Goal: Task Accomplishment & Management: Manage account settings

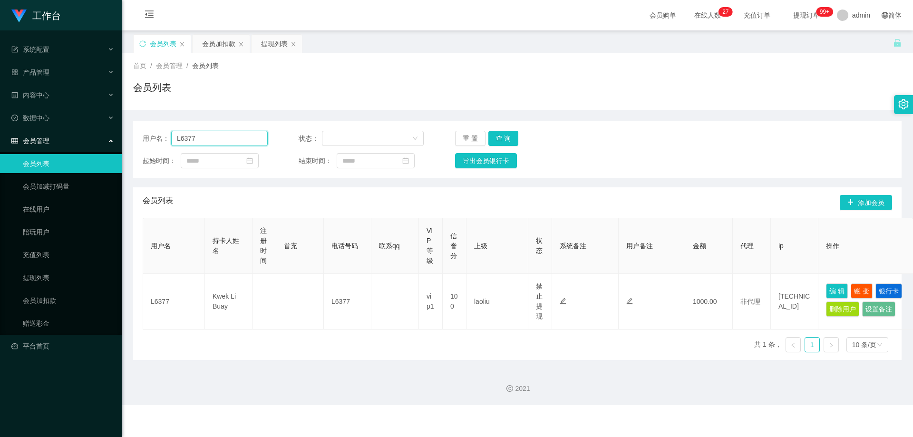
drag, startPoint x: 225, startPoint y: 141, endPoint x: 109, endPoint y: 144, distance: 116.5
click at [106, 143] on section "工作台 系统配置 产品管理 内容中心 数据中心 会员管理 会员列表 会员加减打码量 在线用户 陪玩用户 充值列表 提现列表 会员加扣款 赠送彩金 平台首页 保…" at bounding box center [456, 202] width 913 height 405
paste input "xiang0529"
type input "xiang0529"
drag, startPoint x: 497, startPoint y: 137, endPoint x: 621, endPoint y: 229, distance: 154.3
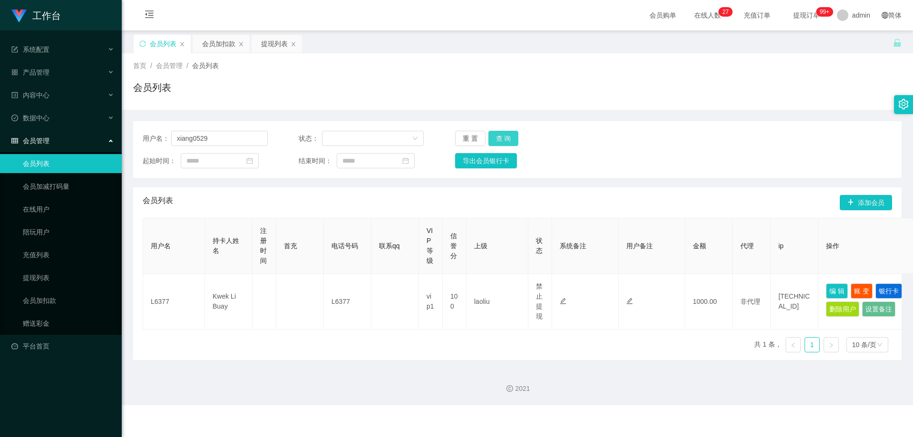
click at [491, 137] on button "查 询" at bounding box center [503, 138] width 30 height 15
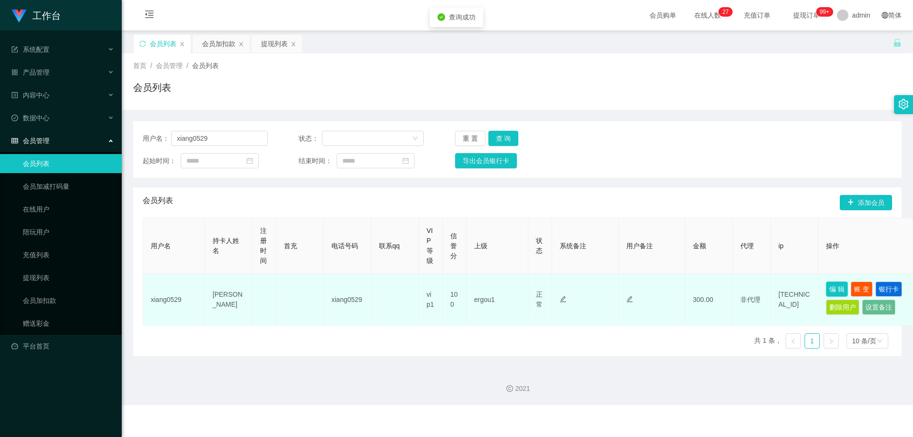
click at [491, 287] on button "编 辑" at bounding box center [837, 288] width 22 height 15
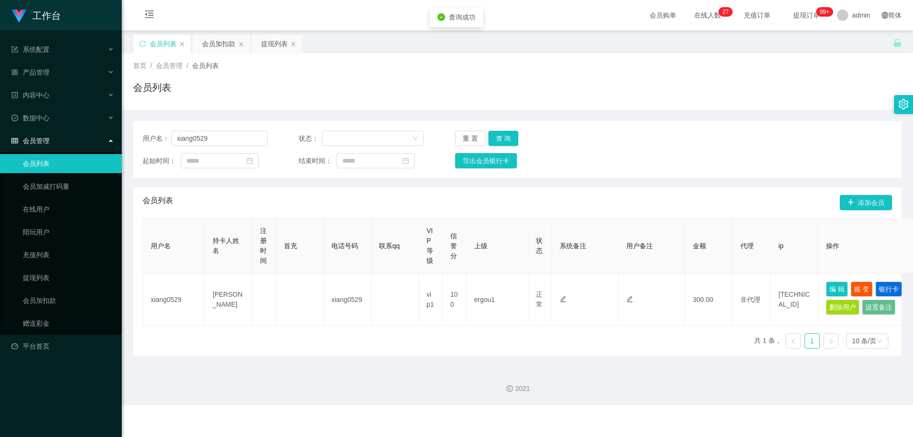
type input "xiang0529"
type input "[PERSON_NAME]"
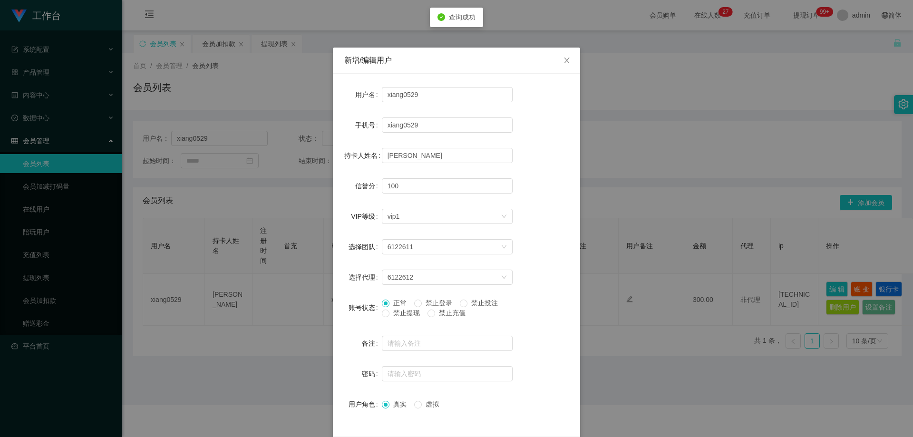
click at [393, 313] on span "禁止提现" at bounding box center [406, 313] width 34 height 8
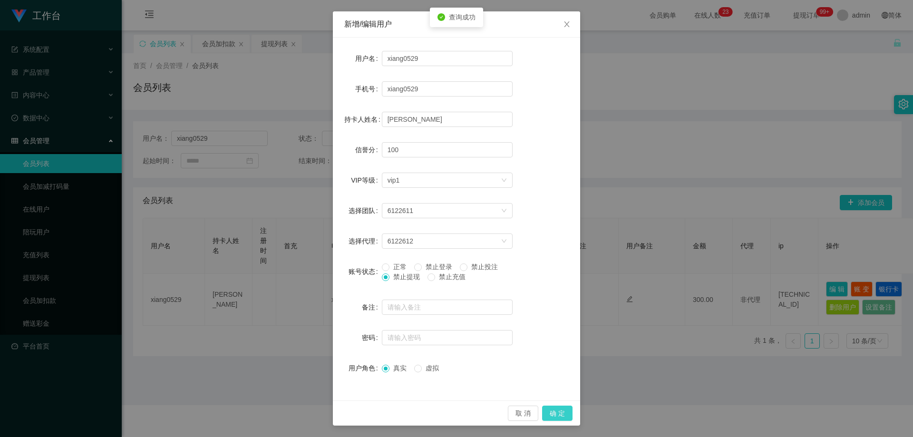
drag, startPoint x: 556, startPoint y: 414, endPoint x: 573, endPoint y: 416, distance: 17.2
click at [491, 414] on button "确 定" at bounding box center [557, 412] width 30 height 15
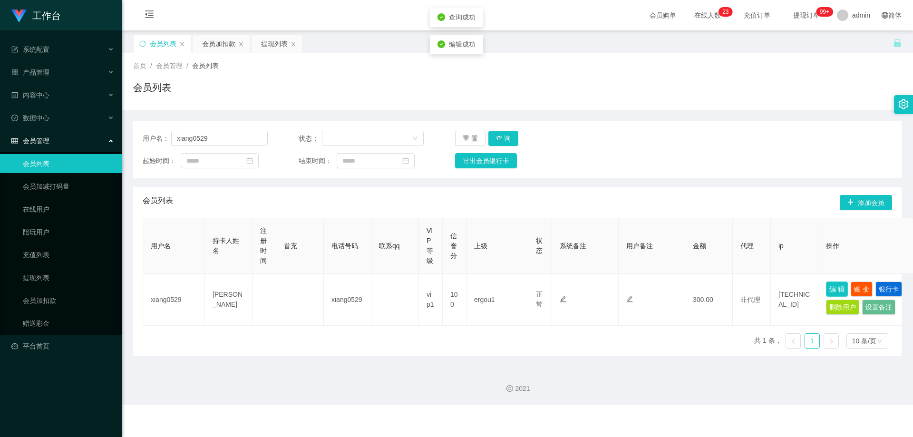
scroll to position [0, 0]
drag, startPoint x: 237, startPoint y: 139, endPoint x: 332, endPoint y: 165, distance: 98.7
click at [122, 146] on main "关闭左侧 关闭右侧 关闭其它 刷新页面 会员列表 会员加扣款 提现列表 首页 / 会员管理 / 会员列表 / 会员列表 用户名： xiang0529 状态： …" at bounding box center [517, 195] width 791 height 330
paste input "652863"
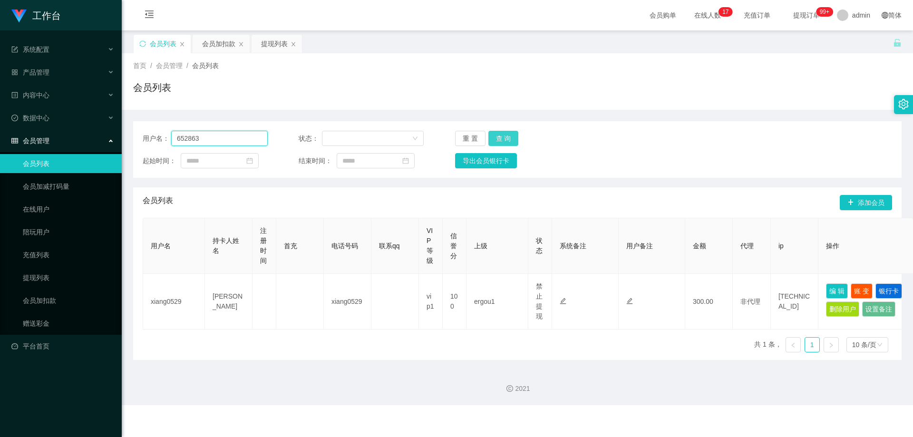
type input "652863"
drag, startPoint x: 498, startPoint y: 137, endPoint x: 585, endPoint y: 187, distance: 100.0
click at [491, 137] on button "查 询" at bounding box center [503, 138] width 30 height 15
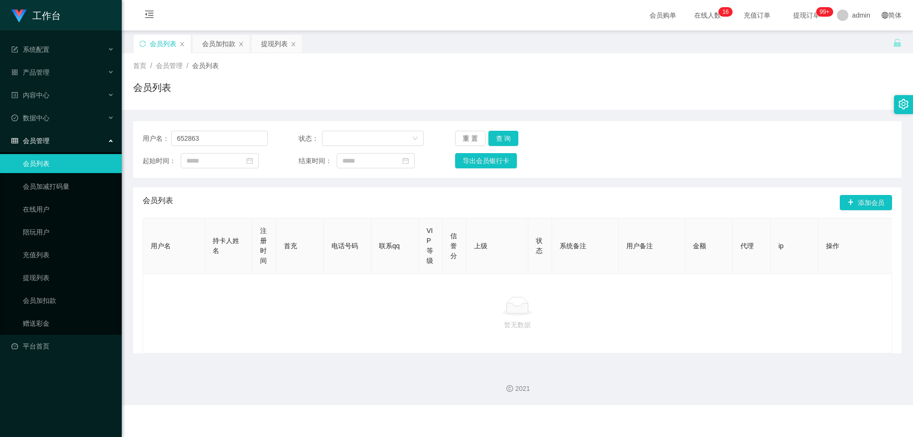
drag, startPoint x: 419, startPoint y: 205, endPoint x: 413, endPoint y: 203, distance: 6.0
click at [418, 205] on div "会员列表 添加会员" at bounding box center [517, 202] width 749 height 30
drag, startPoint x: 231, startPoint y: 135, endPoint x: 82, endPoint y: 136, distance: 148.8
click at [78, 135] on section "工作台 系统配置 产品管理 内容中心 数据中心 会员管理 会员列表 会员加减打码量 在线用户 陪玩用户 充值列表 提现列表 会员加扣款 赠送彩金 平台首页 保…" at bounding box center [456, 202] width 913 height 405
paste input "90"
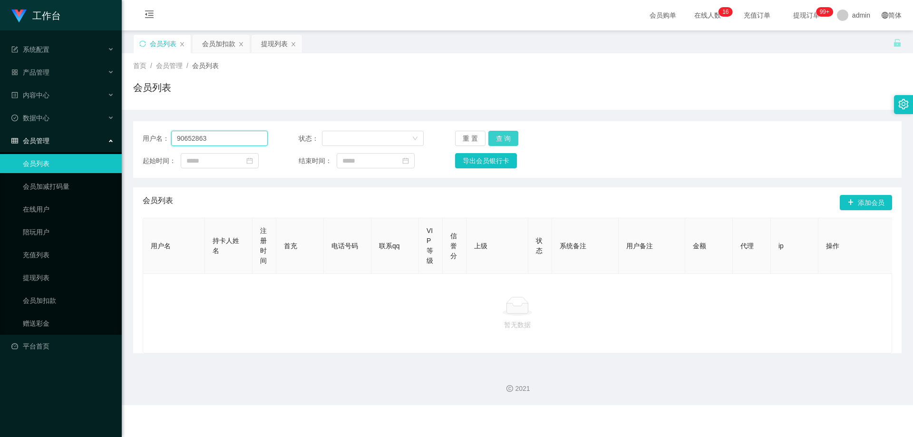
type input "90652863"
drag, startPoint x: 497, startPoint y: 142, endPoint x: 518, endPoint y: 144, distance: 20.6
click at [491, 142] on button "查 询" at bounding box center [503, 138] width 30 height 15
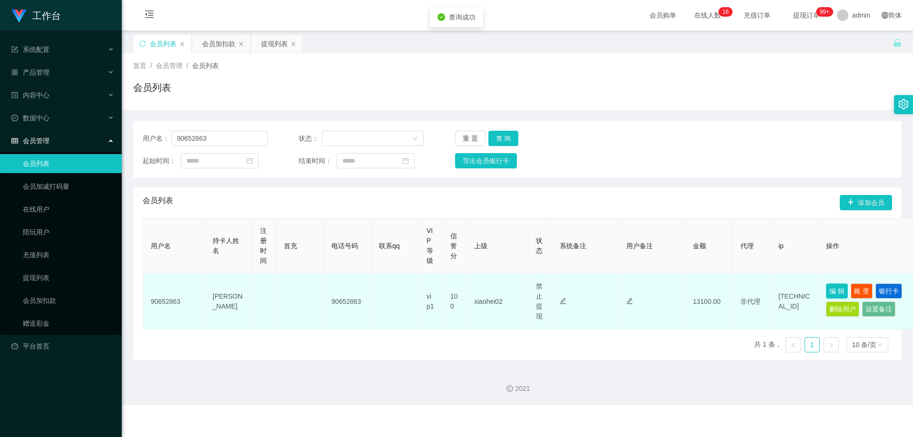
click at [491, 290] on button "编 辑" at bounding box center [837, 290] width 22 height 15
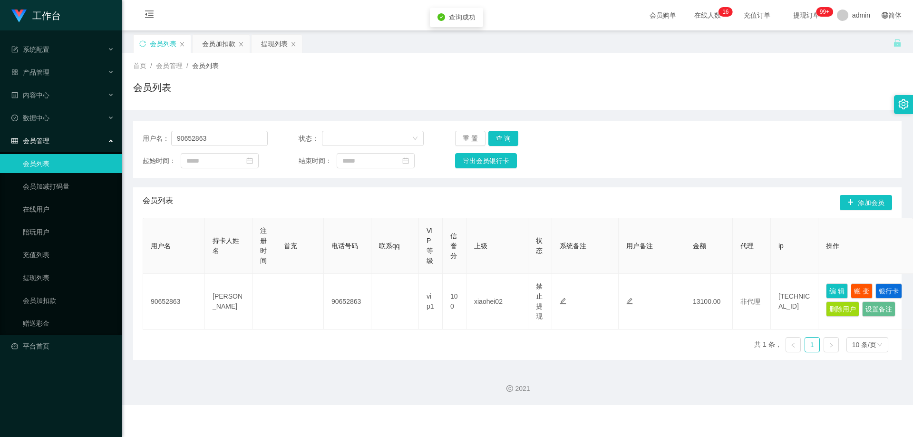
type input "90652863"
type input "[PERSON_NAME]"
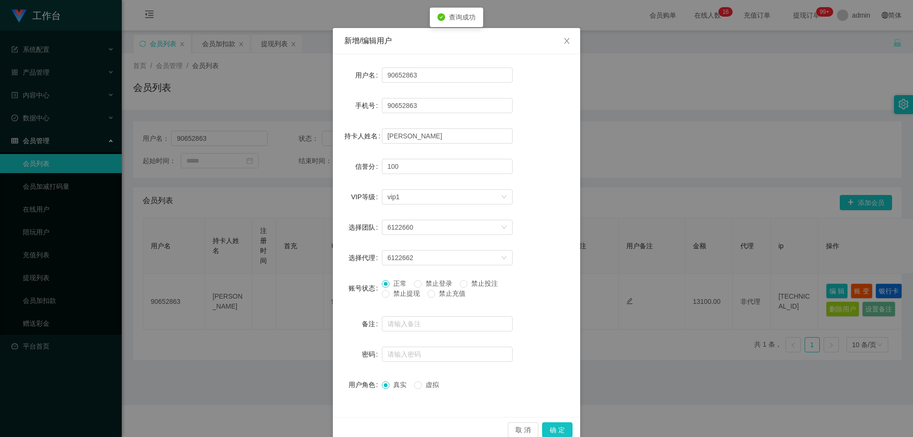
scroll to position [37, 0]
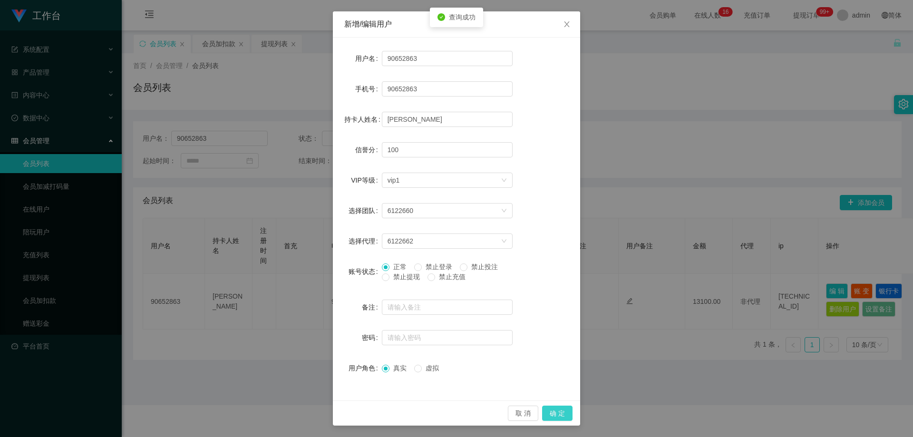
drag, startPoint x: 551, startPoint y: 410, endPoint x: 773, endPoint y: 194, distance: 309.9
click at [491, 410] on button "确 定" at bounding box center [557, 412] width 30 height 15
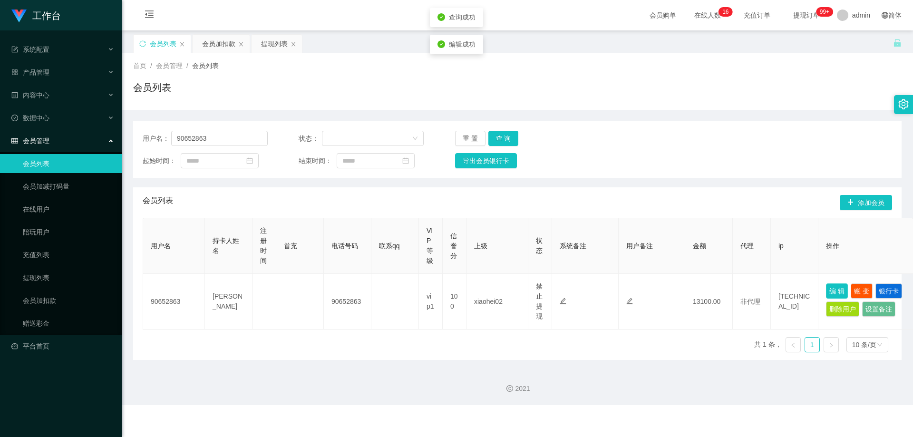
scroll to position [0, 0]
drag, startPoint x: 246, startPoint y: 140, endPoint x: 260, endPoint y: 160, distance: 24.5
click at [127, 148] on main "关闭左侧 关闭右侧 关闭其它 刷新页面 会员列表 会员加扣款 提现列表 首页 / 会员管理 / 会员列表 / 会员列表 用户名： 90652863 状态： 重…" at bounding box center [517, 195] width 791 height 330
click at [491, 139] on button "查 询" at bounding box center [503, 138] width 30 height 15
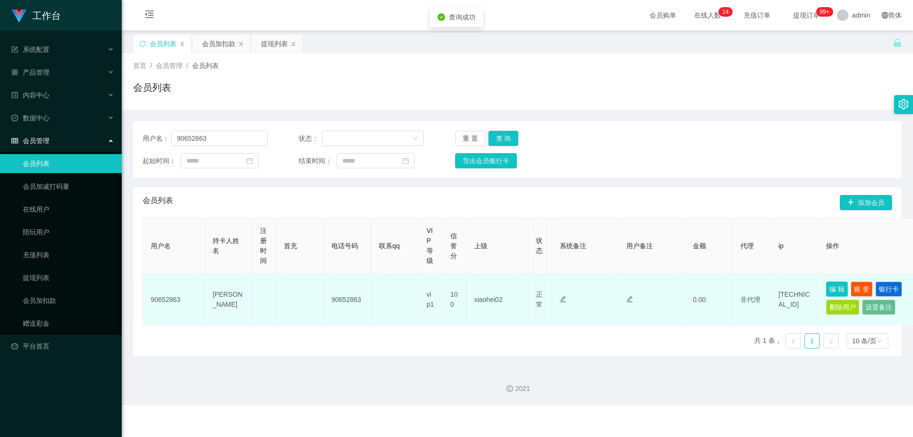
click at [491, 291] on button "编 辑" at bounding box center [837, 288] width 22 height 15
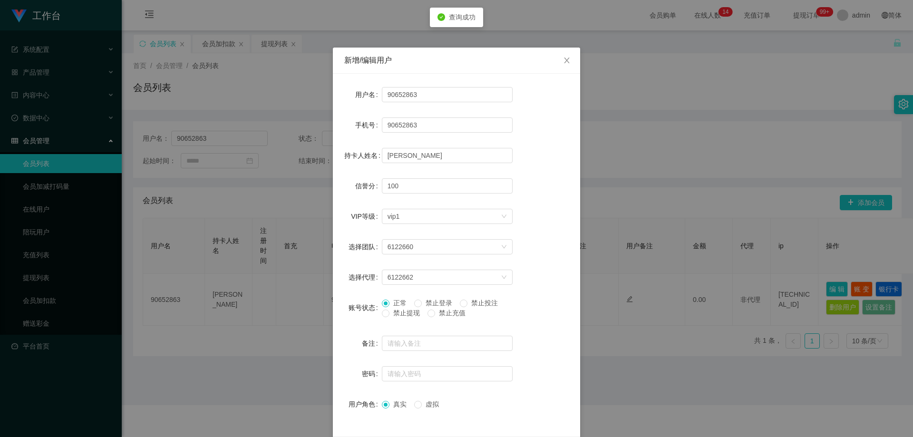
click at [401, 313] on span "禁止提现" at bounding box center [406, 313] width 34 height 8
drag, startPoint x: 386, startPoint y: 316, endPoint x: 405, endPoint y: 326, distance: 21.7
click at [389, 315] on span "禁止提现" at bounding box center [406, 313] width 34 height 8
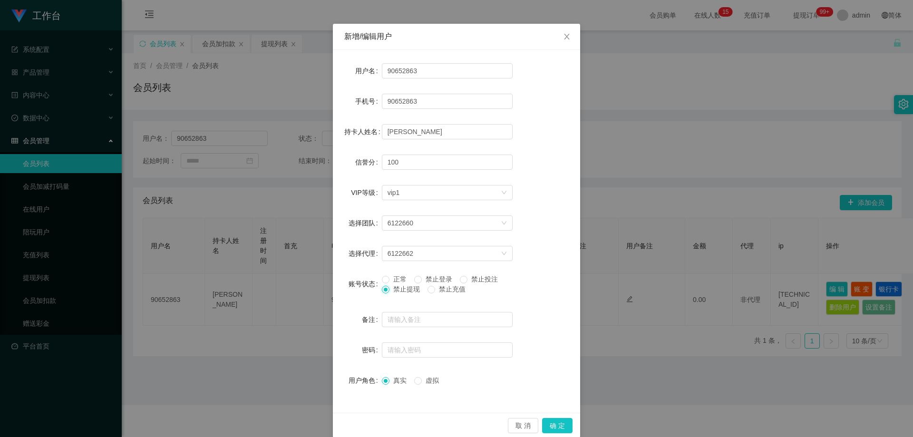
scroll to position [37, 0]
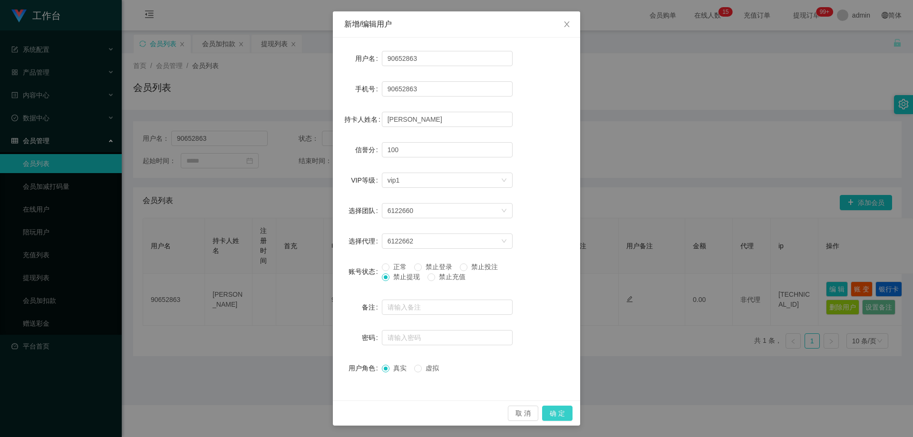
click at [491, 407] on button "确 定" at bounding box center [557, 412] width 30 height 15
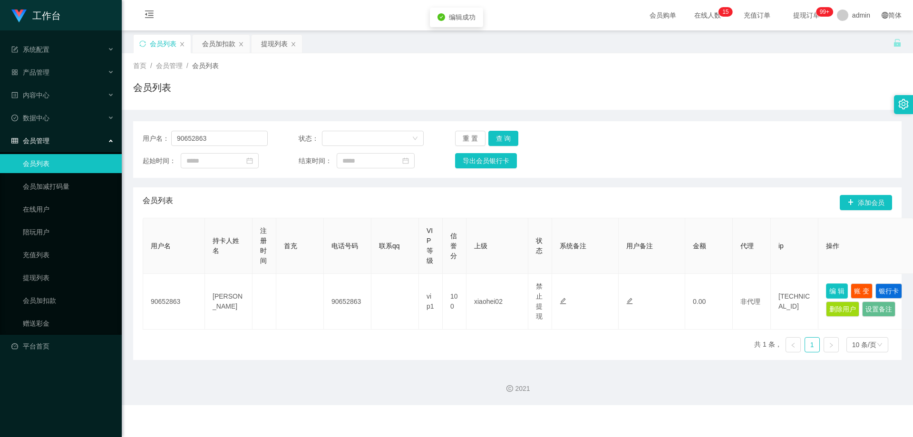
scroll to position [0, 0]
click at [266, 47] on div "提现列表" at bounding box center [274, 44] width 27 height 18
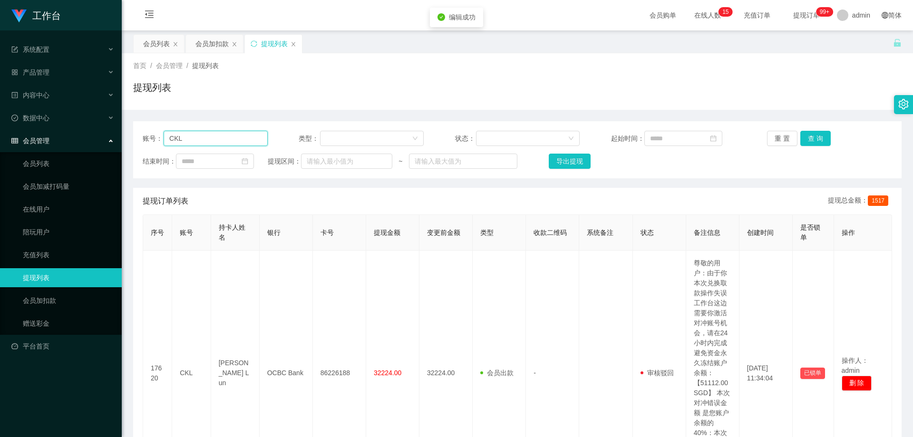
drag, startPoint x: 253, startPoint y: 138, endPoint x: 148, endPoint y: 147, distance: 105.5
click at [148, 146] on div "账号： CKL 类型： 状态： 起始时间： 重 置 查 询 结束时间： 提现区间： ~ 导出提现" at bounding box center [517, 149] width 768 height 57
paste input "90652863"
type input "90652863"
click at [491, 137] on button "查 询" at bounding box center [815, 138] width 30 height 15
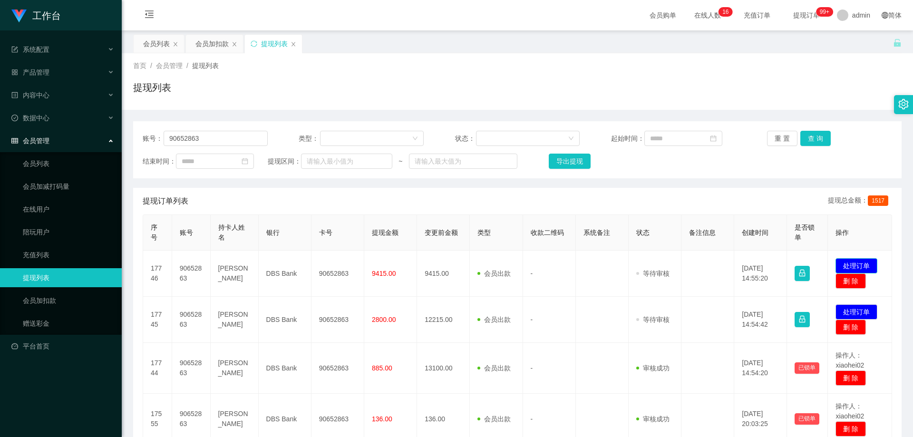
drag, startPoint x: 848, startPoint y: 265, endPoint x: 841, endPoint y: 264, distance: 7.1
click at [491, 265] on button "处理订单" at bounding box center [856, 265] width 42 height 15
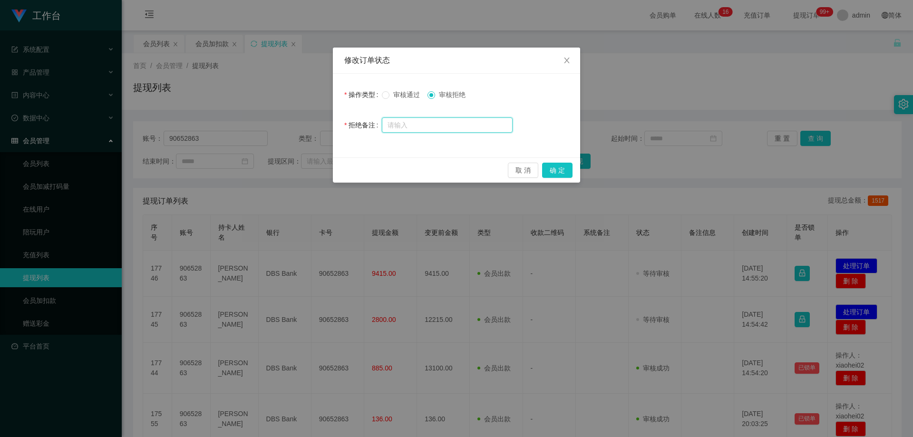
drag, startPoint x: 453, startPoint y: 125, endPoint x: 459, endPoint y: 128, distance: 6.6
click at [453, 125] on input "text" at bounding box center [447, 124] width 131 height 15
paste input "尊敬的用户：由于您本次兑换提现未按照系统指令操作，信誉分已被扣除，工作台已启动资金保护机制，账户已临时冻结。需要激活对冲账户以解除提现限制，请在 24 小时内…"
type input "尊敬的用户：由于您本次兑换提现未按照系统指令操作，信誉分已被扣除，工作台已启动资金保护机制，账户已临时冻结。需要激活对冲账户以解除提现限制，请在 24 小时内…"
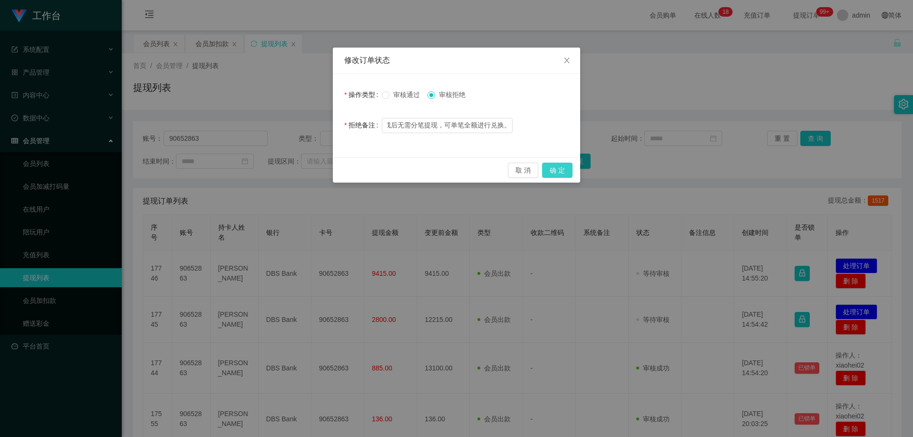
click at [491, 173] on button "确 定" at bounding box center [557, 170] width 30 height 15
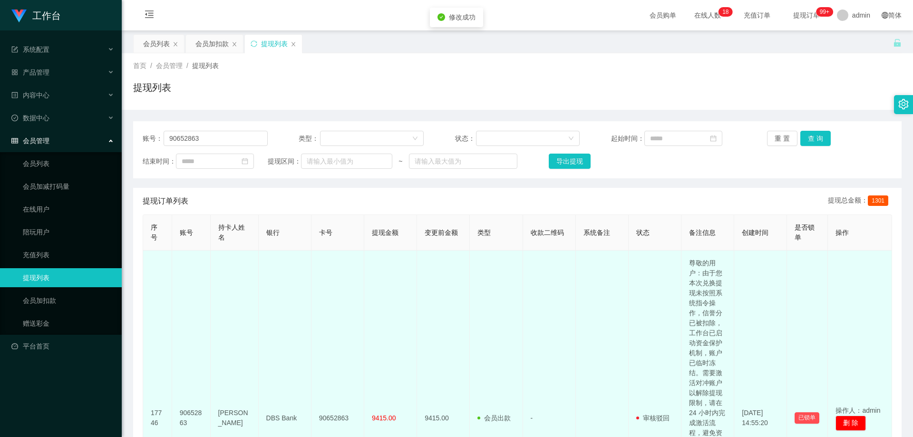
scroll to position [238, 0]
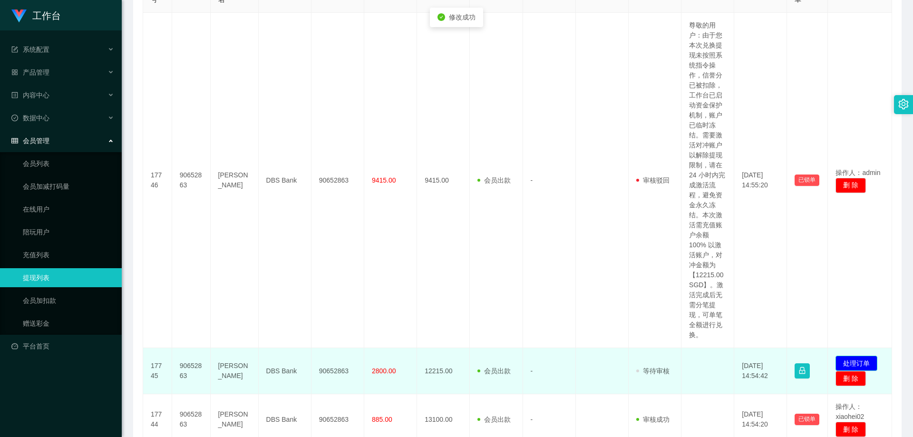
click at [491, 356] on button "处理订单" at bounding box center [856, 363] width 42 height 15
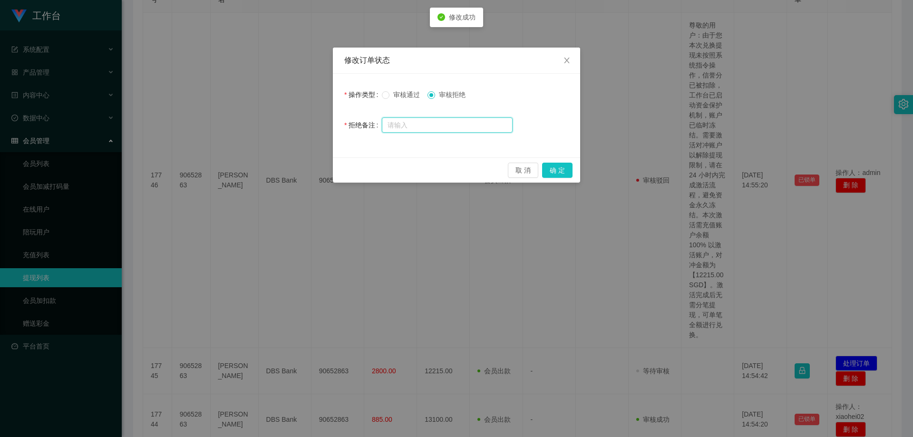
drag, startPoint x: 440, startPoint y: 128, endPoint x: 450, endPoint y: 131, distance: 10.3
click at [440, 128] on input "text" at bounding box center [447, 124] width 131 height 15
paste input "尊敬的用户：由于您本次兑换提现未按照系统指令操作，信誉分已被扣除，工作台已启动资金保护机制，账户已临时冻结。需要激活对冲账户以解除提现限制，请在 24 小时内…"
type input "尊敬的用户：由于您本次兑换提现未按照系统指令操作，信誉分已被扣除，工作台已启动资金保护机制，账户已临时冻结。需要激活对冲账户以解除提现限制，请在 24 小时内…"
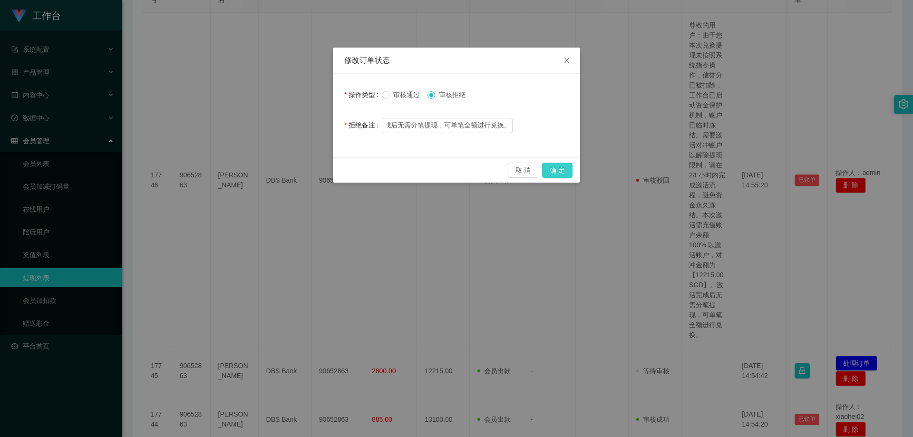
click at [491, 166] on button "确 定" at bounding box center [557, 170] width 30 height 15
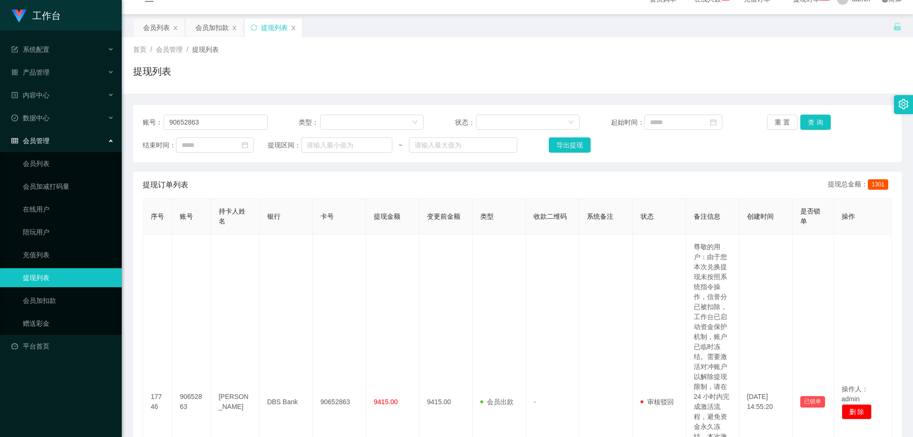
scroll to position [0, 0]
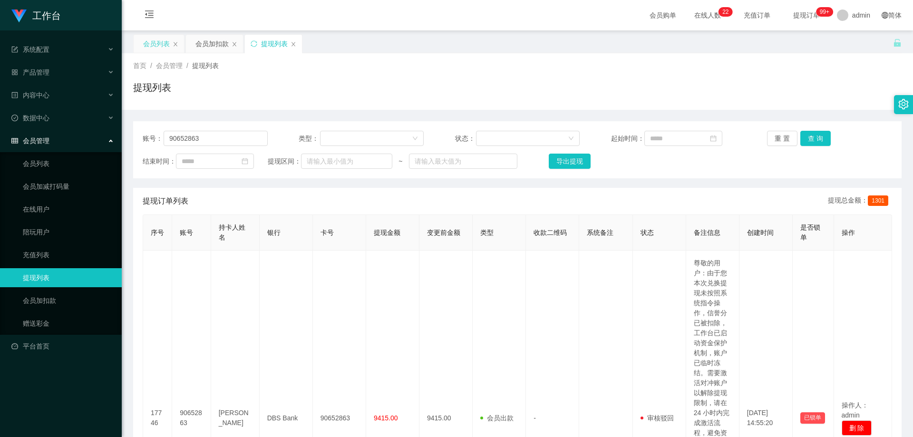
click at [154, 46] on div "会员列表" at bounding box center [156, 44] width 27 height 18
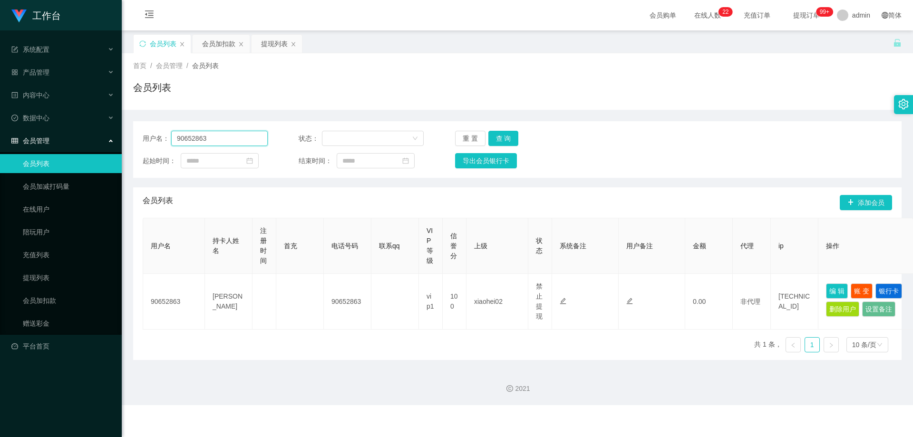
drag, startPoint x: 225, startPoint y: 140, endPoint x: 117, endPoint y: 145, distance: 108.0
click at [115, 145] on section "工作台 系统配置 产品管理 内容中心 数据中心 会员管理 会员列表 会员加减打码量 在线用户 陪玩用户 充值列表 提现列表 会员加扣款 赠送彩金 平台首页 保…" at bounding box center [456, 202] width 913 height 405
paste input "81535851"
type input "81535851"
click at [491, 132] on button "查 询" at bounding box center [503, 138] width 30 height 15
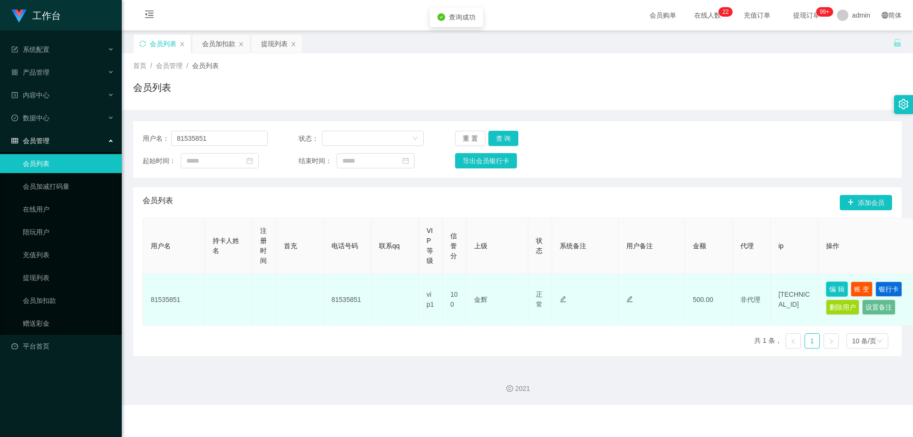
click at [491, 291] on button "编 辑" at bounding box center [837, 288] width 22 height 15
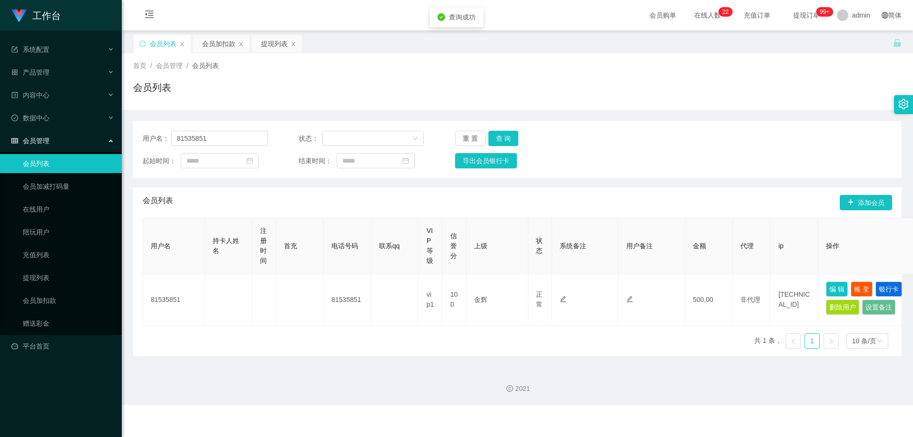
type input "81535851"
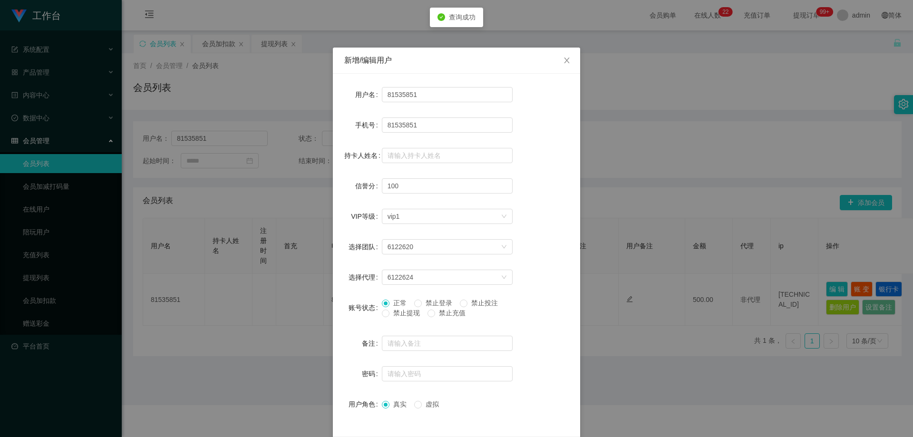
click at [396, 311] on span "禁止提现" at bounding box center [406, 313] width 34 height 8
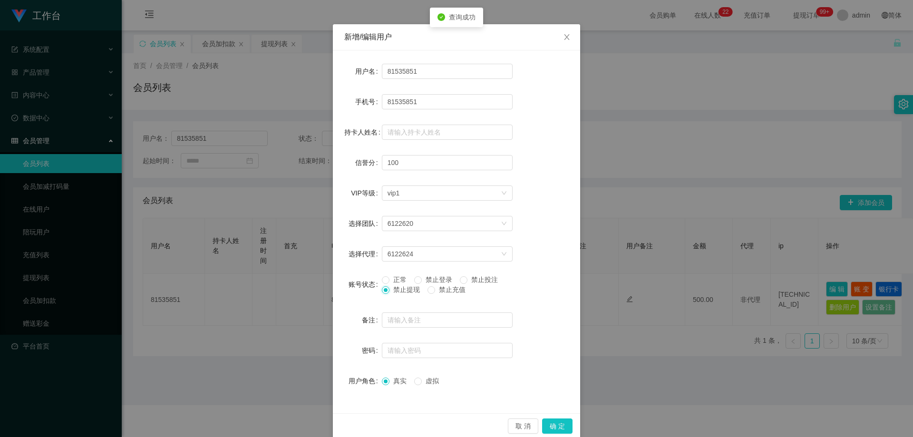
scroll to position [37, 0]
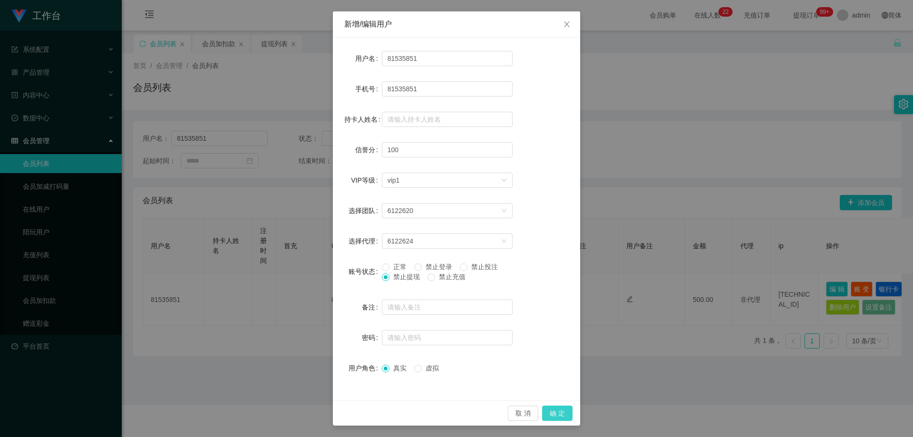
drag, startPoint x: 552, startPoint y: 407, endPoint x: 635, endPoint y: 351, distance: 99.5
click at [491, 407] on button "确 定" at bounding box center [557, 412] width 30 height 15
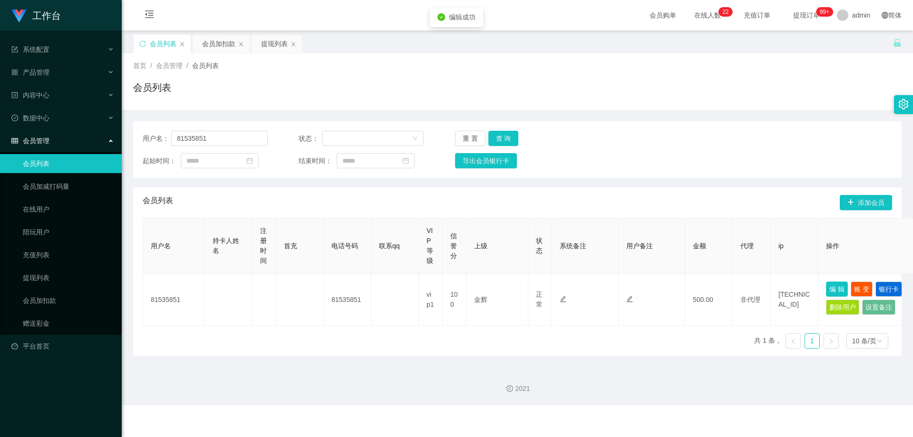
scroll to position [0, 0]
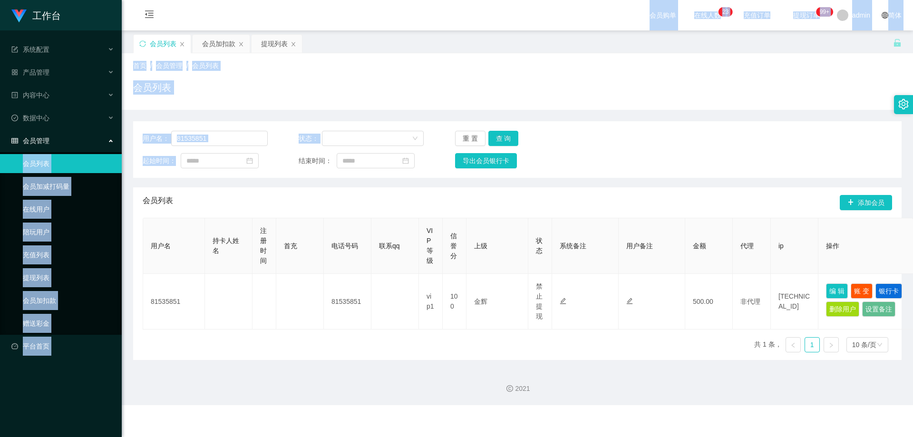
drag, startPoint x: 226, startPoint y: 146, endPoint x: 111, endPoint y: 145, distance: 115.0
click at [109, 145] on section "工作台 系统配置 产品管理 内容中心 数据中心 会员管理 会员列表 会员加减打码量 在线用户 陪玩用户 充值列表 提现列表 会员加扣款 赠送彩金 平台首页 保…" at bounding box center [456, 202] width 913 height 405
click at [223, 140] on input "81535851" at bounding box center [219, 138] width 96 height 15
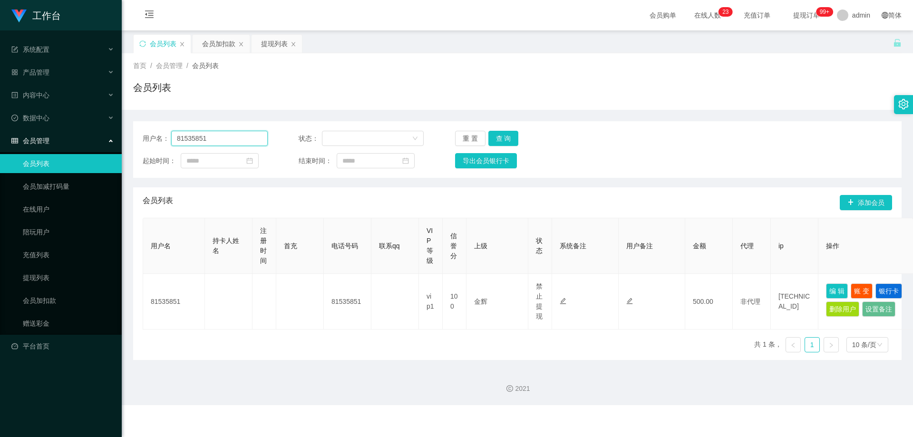
click at [223, 140] on input "81535851" at bounding box center [219, 138] width 96 height 15
paste input "281107"
type input "81281107"
click at [491, 132] on button "查 询" at bounding box center [503, 138] width 30 height 15
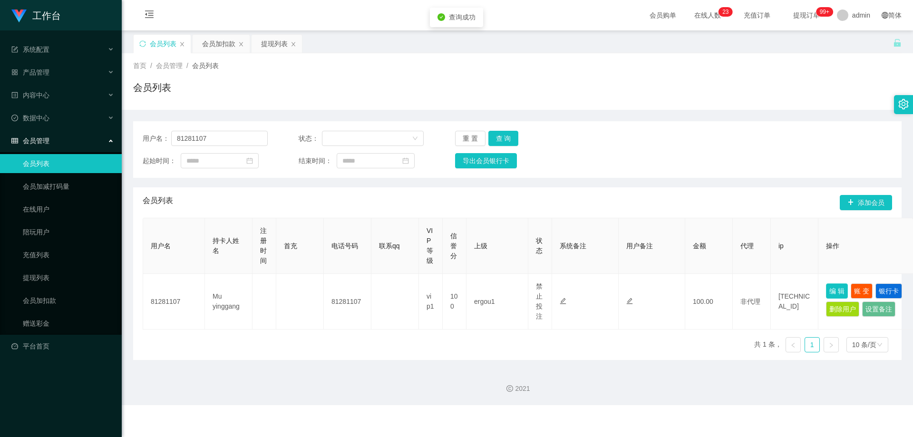
drag, startPoint x: 835, startPoint y: 291, endPoint x: 815, endPoint y: 293, distance: 20.0
click at [491, 291] on button "编 辑" at bounding box center [837, 290] width 22 height 15
type input "81281107"
type input "Mu yinggang"
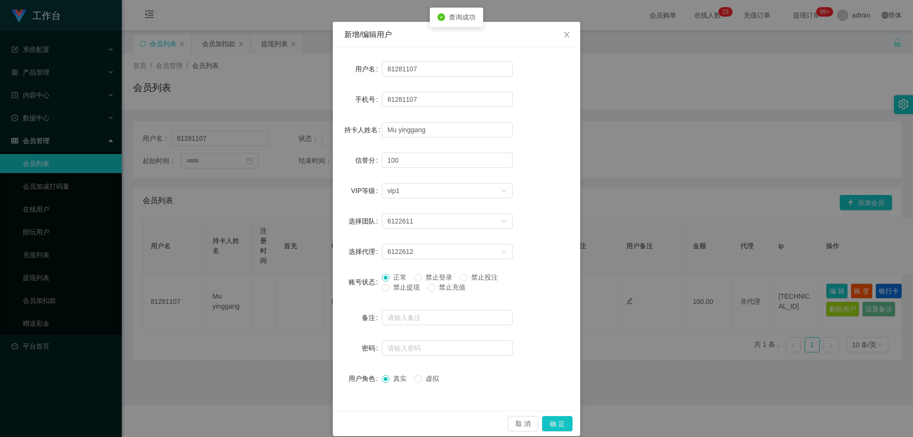
scroll to position [37, 0]
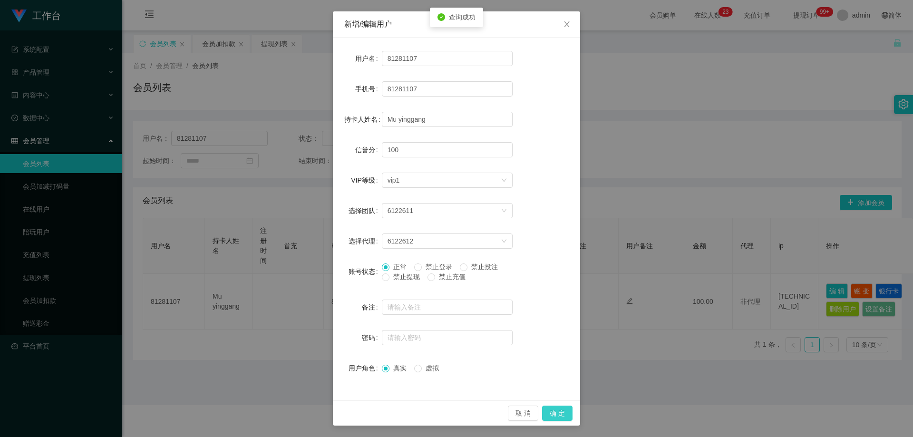
drag, startPoint x: 558, startPoint y: 408, endPoint x: 563, endPoint y: 404, distance: 6.4
click at [491, 408] on button "确 定" at bounding box center [557, 412] width 30 height 15
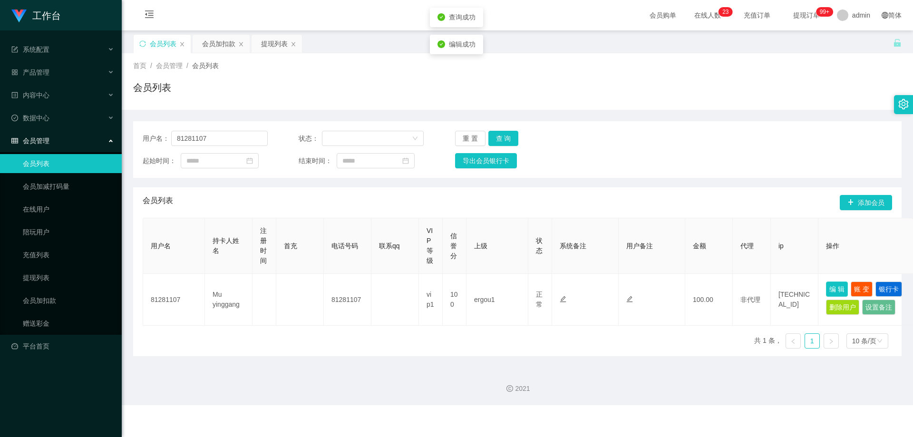
scroll to position [0, 0]
drag, startPoint x: 208, startPoint y: 134, endPoint x: 121, endPoint y: 157, distance: 90.0
click at [104, 156] on section "工作台 系统配置 产品管理 内容中心 数据中心 会员管理 会员列表 会员加减打码量 在线用户 陪玩用户 充值列表 提现列表 会员加扣款 赠送彩金 平台首页 保…" at bounding box center [456, 202] width 913 height 405
paste input "01234567abc"
type input "01234567abc"
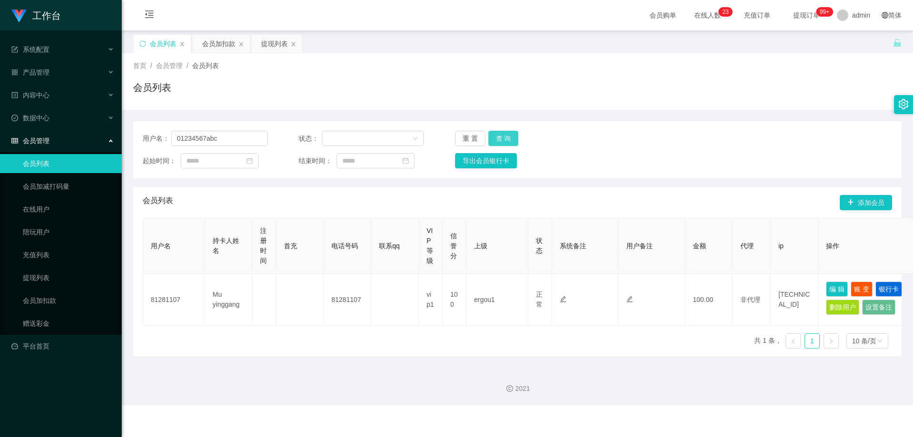
click at [491, 131] on button "查 询" at bounding box center [503, 138] width 30 height 15
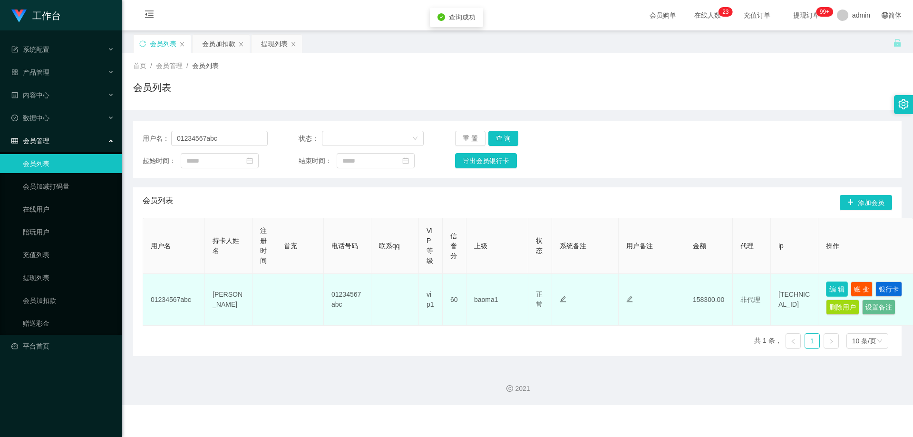
click at [491, 291] on button "编 辑" at bounding box center [837, 288] width 22 height 15
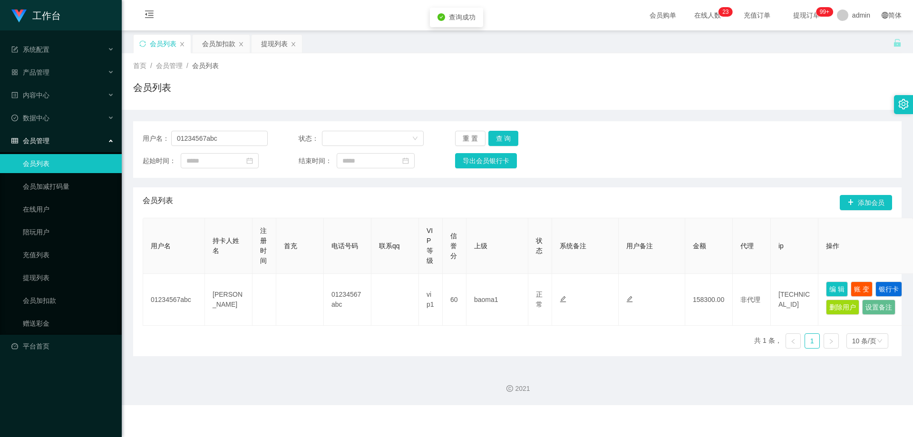
type input "01234567abc"
type input "[PERSON_NAME]"
type input "60"
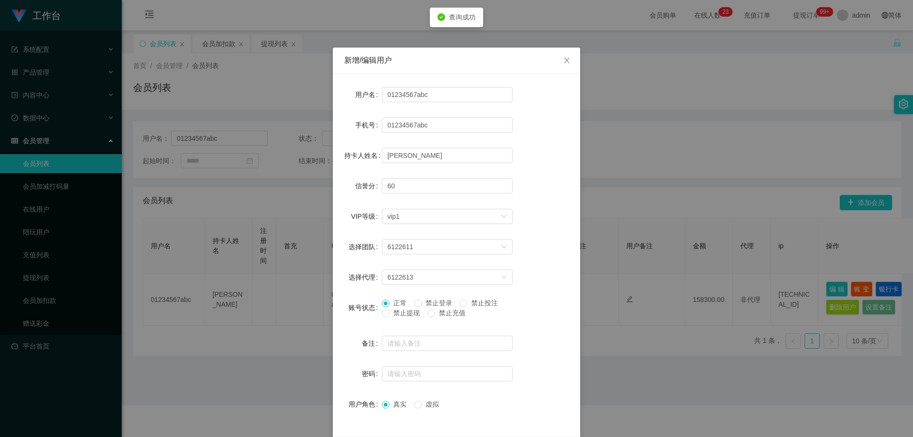
click at [396, 310] on span "禁止提现" at bounding box center [406, 313] width 34 height 8
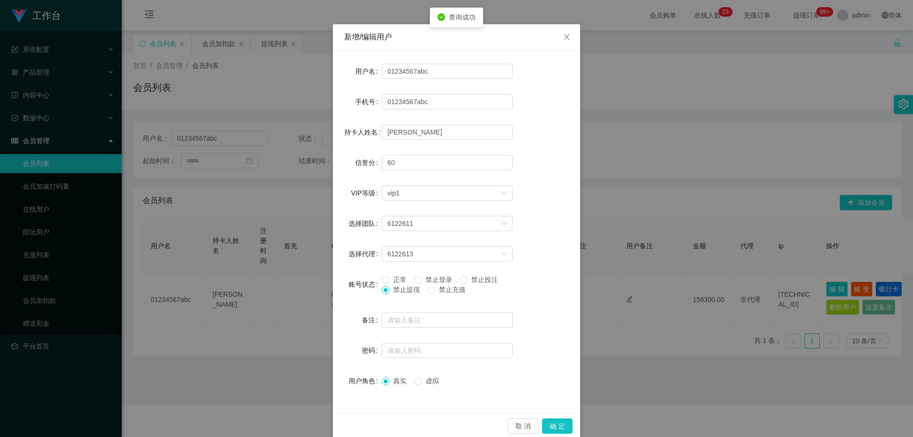
scroll to position [37, 0]
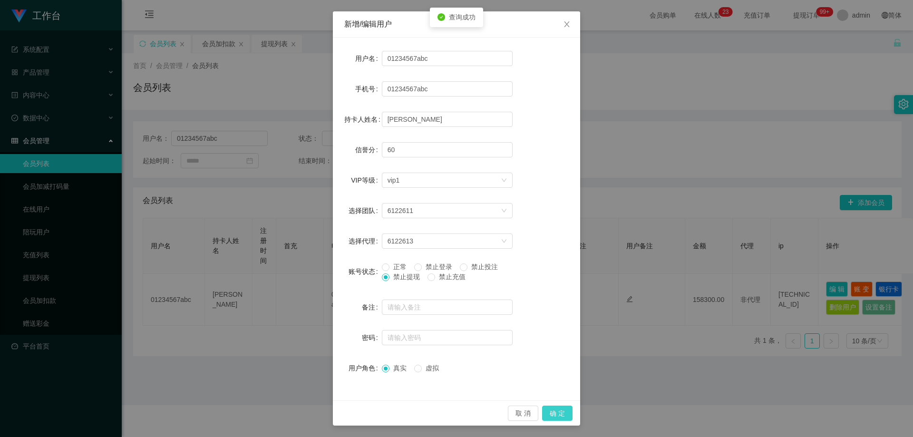
click at [491, 410] on button "确 定" at bounding box center [557, 412] width 30 height 15
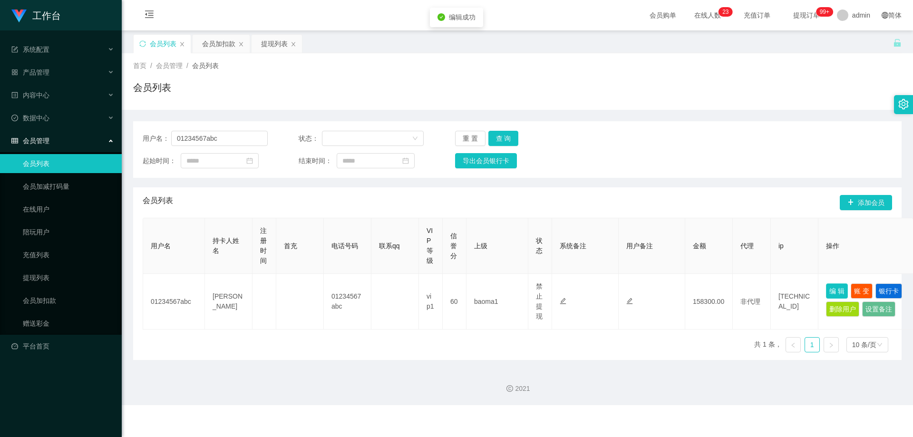
scroll to position [0, 0]
drag, startPoint x: 251, startPoint y: 135, endPoint x: 459, endPoint y: 167, distance: 210.1
click at [45, 144] on section "工作台 系统配置 产品管理 内容中心 数据中心 会员管理 会员列表 会员加减打码量 在线用户 陪玩用户 充值列表 提现列表 会员加扣款 赠送彩金 平台首页 保…" at bounding box center [456, 202] width 913 height 405
paste input "1005250944"
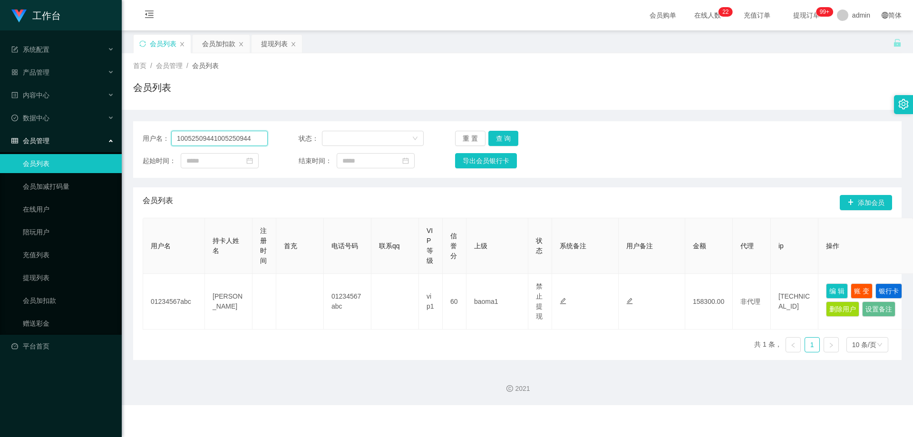
drag, startPoint x: 256, startPoint y: 140, endPoint x: 345, endPoint y: 150, distance: 89.4
click at [10, 149] on section "工作台 系统配置 产品管理 内容中心 数据中心 会员管理 会员列表 会员加减打码量 在线用户 陪玩用户 充值列表 提现列表 会员加扣款 赠送彩金 平台首页 保…" at bounding box center [456, 202] width 913 height 405
paste input "text"
type input "1005250944"
click at [491, 139] on button "查 询" at bounding box center [503, 138] width 30 height 15
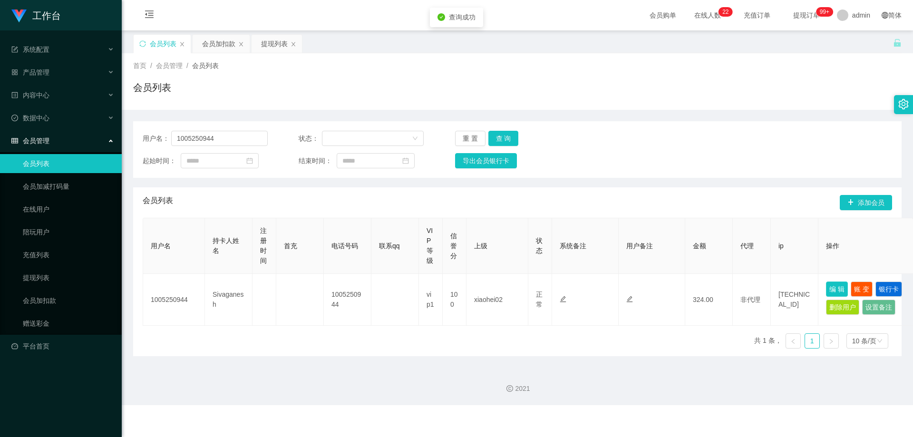
drag, startPoint x: 835, startPoint y: 290, endPoint x: 567, endPoint y: 296, distance: 268.1
click at [491, 289] on button "编 辑" at bounding box center [837, 288] width 22 height 15
type input "1005250944"
type input "Sivaganesh"
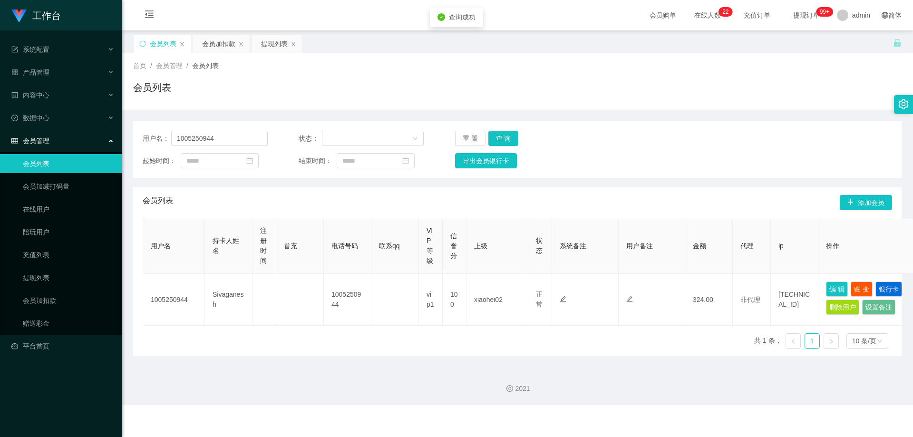
type input "100"
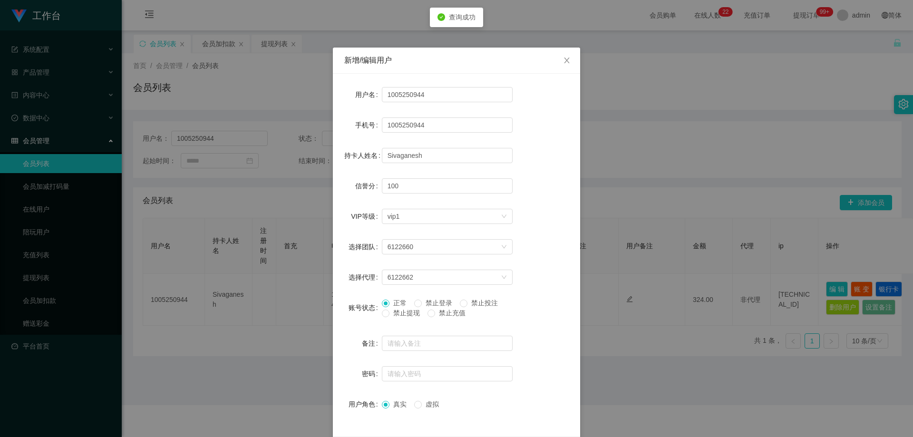
click at [396, 310] on span "禁止提现" at bounding box center [406, 313] width 34 height 8
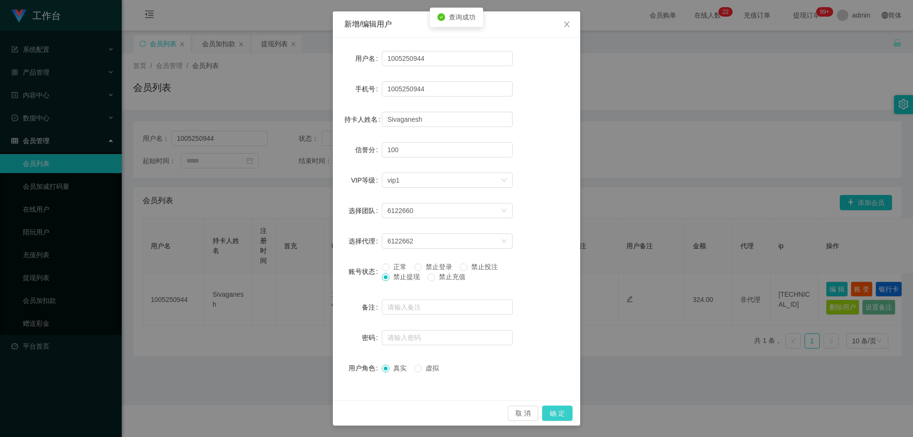
drag, startPoint x: 548, startPoint y: 416, endPoint x: 553, endPoint y: 414, distance: 5.6
click at [491, 416] on button "确 定" at bounding box center [557, 412] width 30 height 15
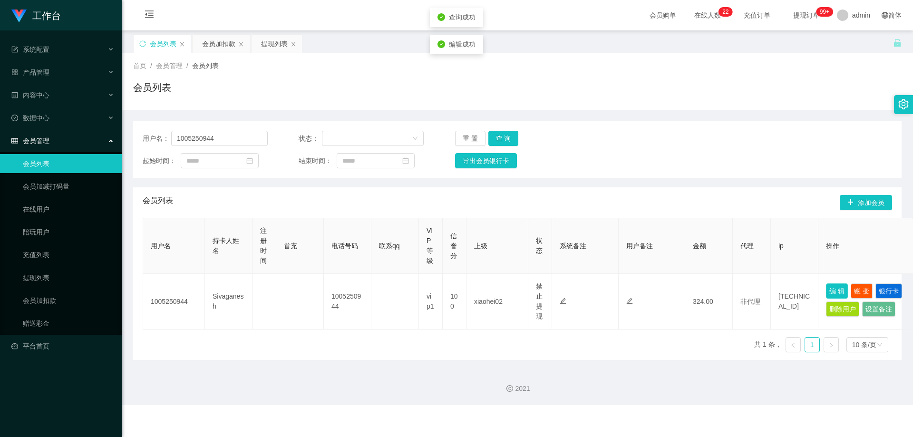
scroll to position [0, 0]
drag, startPoint x: 225, startPoint y: 138, endPoint x: 280, endPoint y: 175, distance: 66.4
click at [50, 151] on section "工作台 系统配置 产品管理 内容中心 数据中心 会员管理 会员列表 会员加减打码量 在线用户 陪玩用户 充值列表 提现列表 会员加扣款 赠送彩金 平台首页 保…" at bounding box center [456, 202] width 913 height 405
paste input "2345666666"
type input "12345666666"
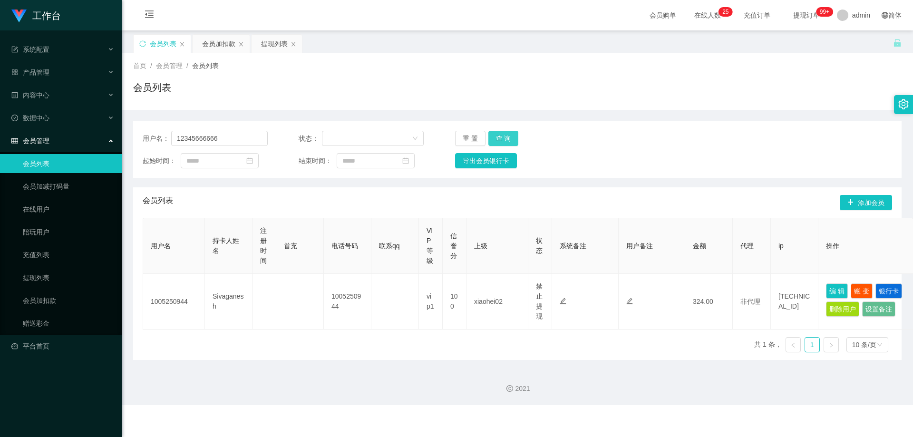
drag, startPoint x: 505, startPoint y: 135, endPoint x: 539, endPoint y: 154, distance: 38.7
click at [491, 135] on button "查 询" at bounding box center [503, 138] width 30 height 15
click at [491, 285] on button "编 辑" at bounding box center [837, 288] width 22 height 15
type input "12345666666"
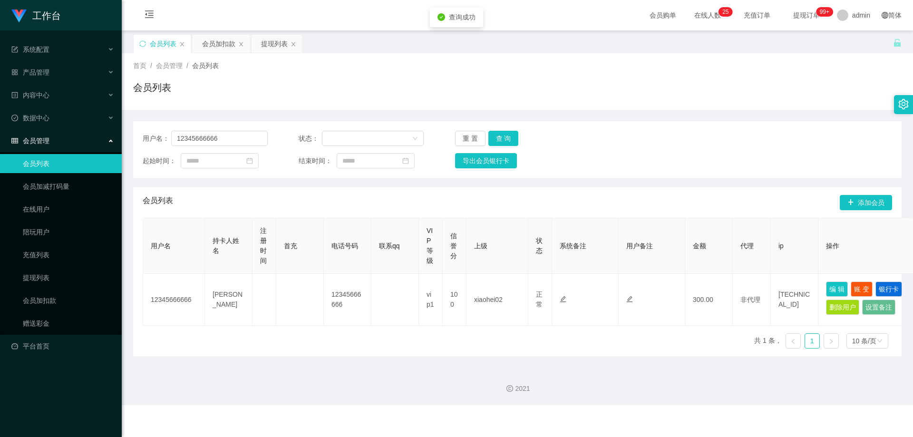
type input "[PERSON_NAME]"
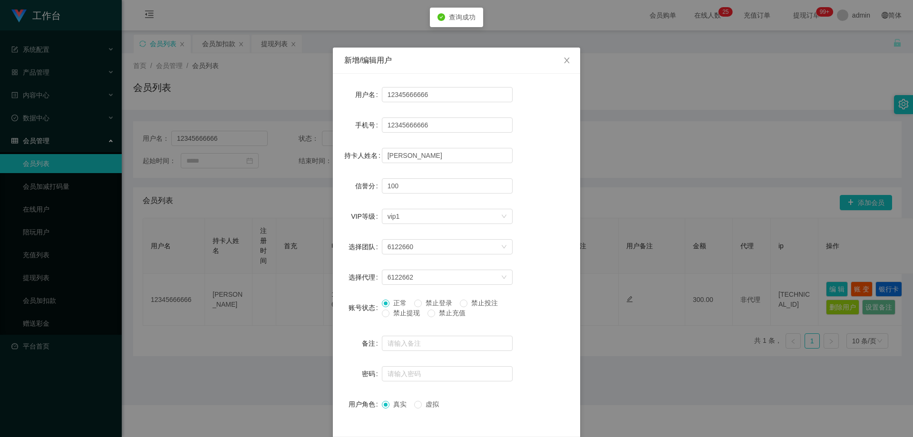
click at [396, 317] on span "禁止提现" at bounding box center [406, 313] width 34 height 8
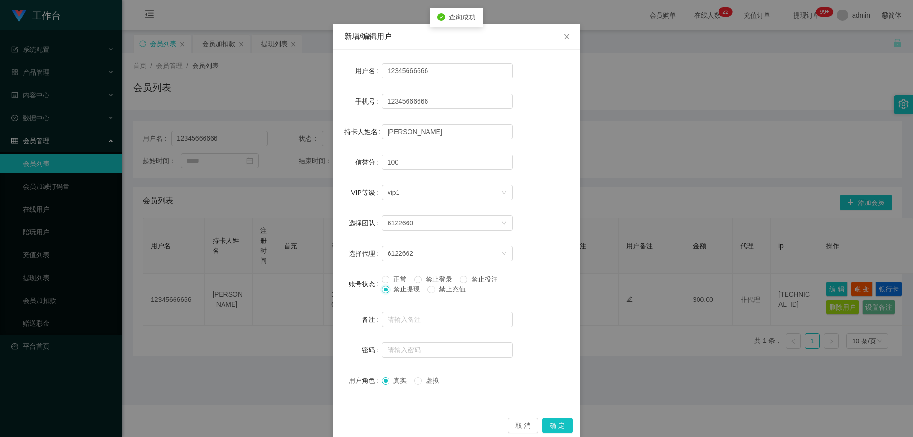
scroll to position [37, 0]
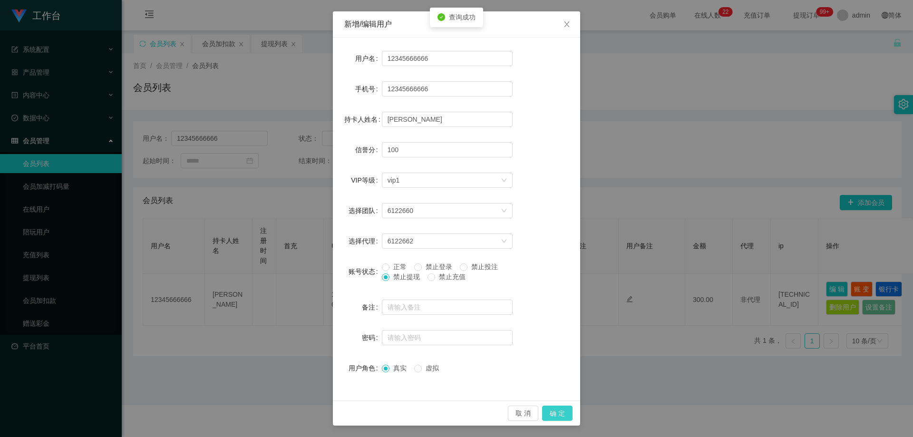
drag, startPoint x: 553, startPoint y: 413, endPoint x: 734, endPoint y: 183, distance: 292.1
click at [491, 413] on button "确 定" at bounding box center [557, 412] width 30 height 15
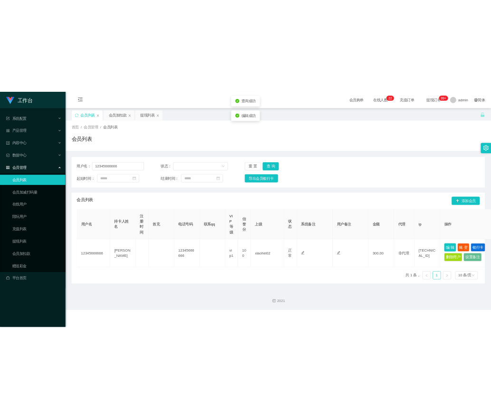
scroll to position [0, 0]
